Goal: Navigation & Orientation: Go to known website

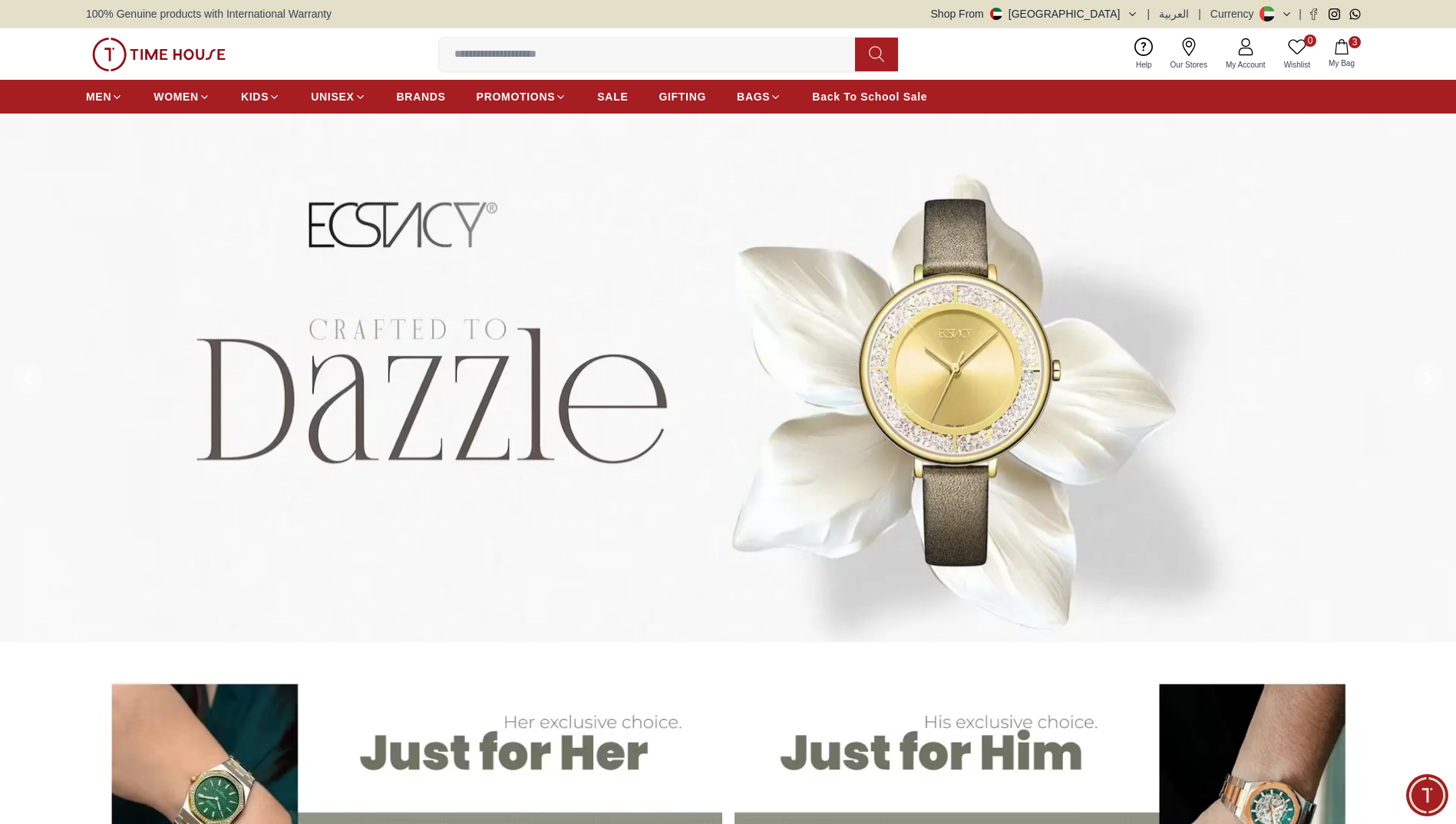
click at [1149, 6] on div "Shop From [GEOGRAPHIC_DATA] | العربية | Currency |" at bounding box center [1150, 14] width 439 height 15
click at [1135, 10] on icon "button" at bounding box center [1133, 14] width 12 height 12
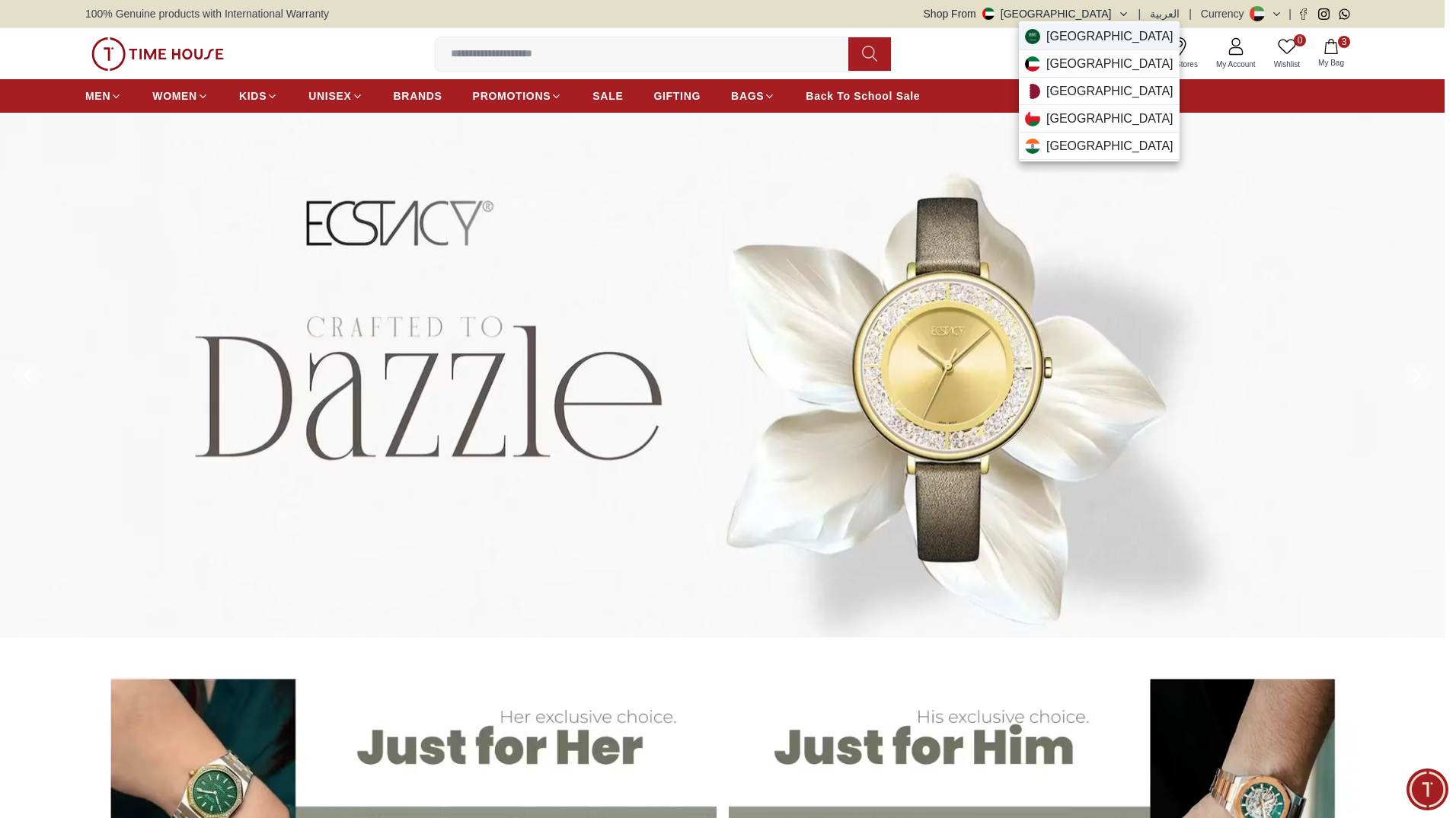
click at [1108, 37] on span "[GEOGRAPHIC_DATA]" at bounding box center [1110, 36] width 127 height 19
